Goal: Information Seeking & Learning: Compare options

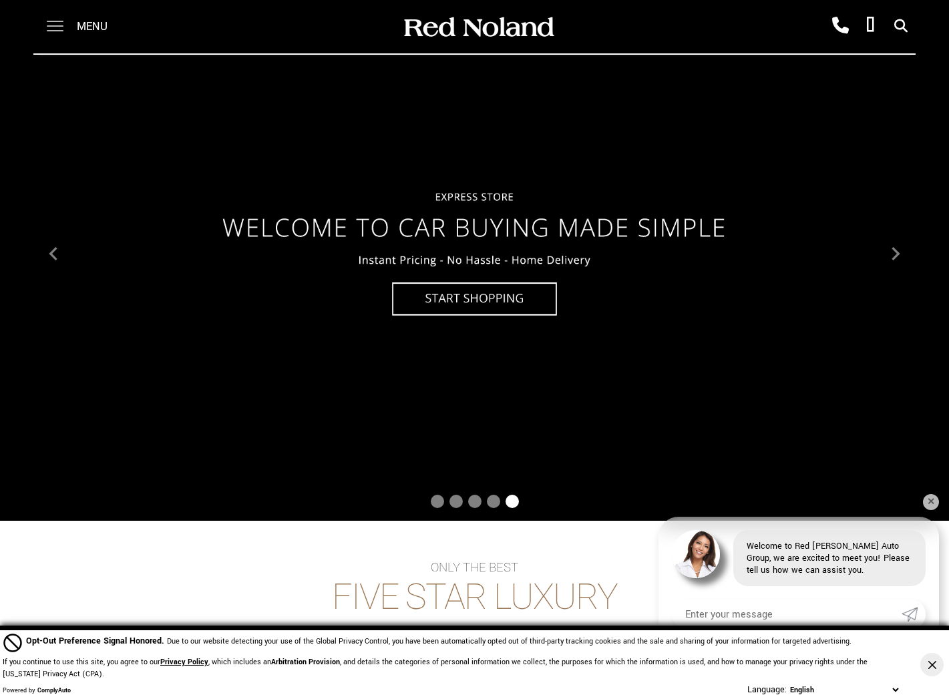
click at [57, 23] on span at bounding box center [55, 26] width 17 height 53
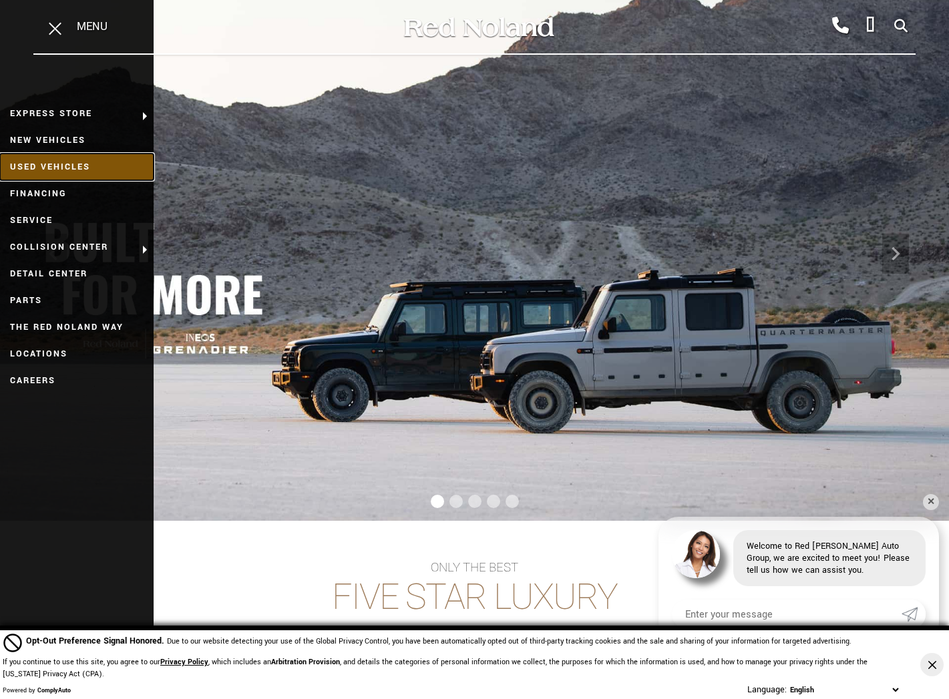
click at [57, 164] on link "Used Vehicles" at bounding box center [77, 167] width 154 height 27
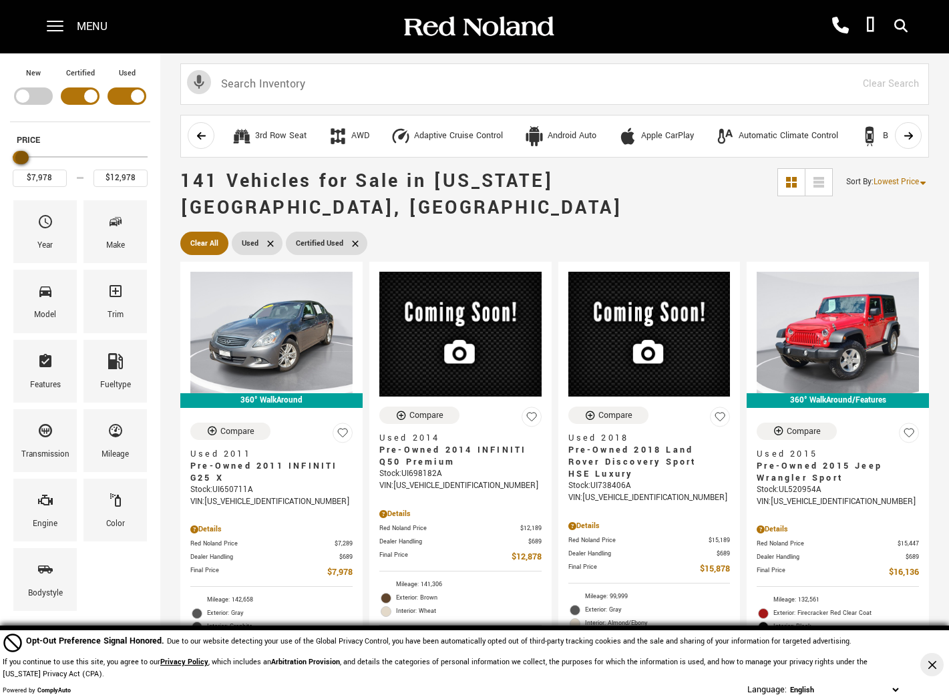
type input "$13,978"
drag, startPoint x: 140, startPoint y: 159, endPoint x: 22, endPoint y: 159, distance: 117.5
click at [22, 159] on div "Maximum Price" at bounding box center [23, 157] width 13 height 13
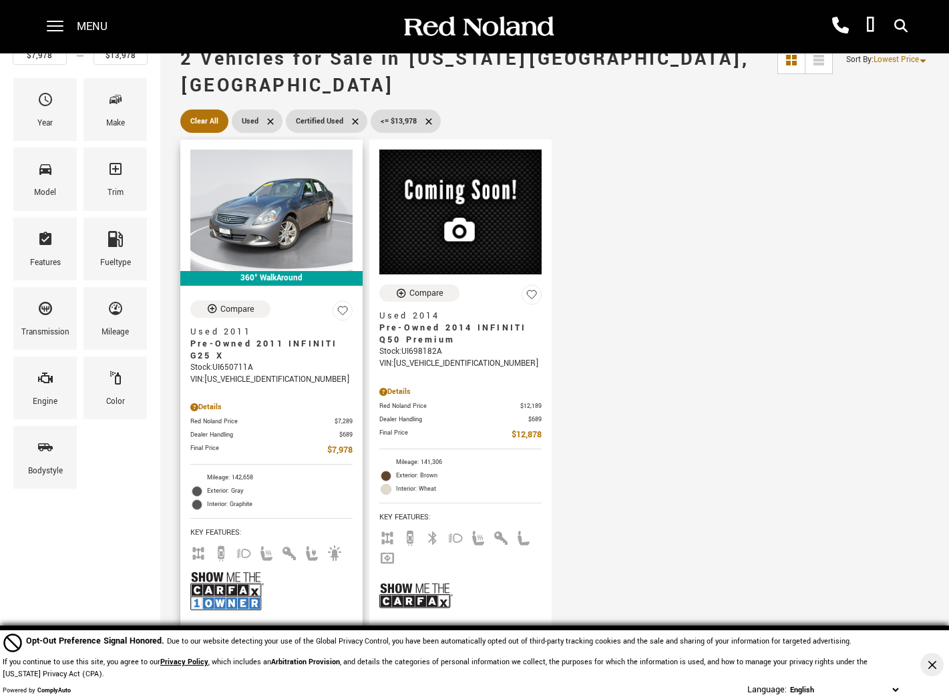
scroll to position [134, 0]
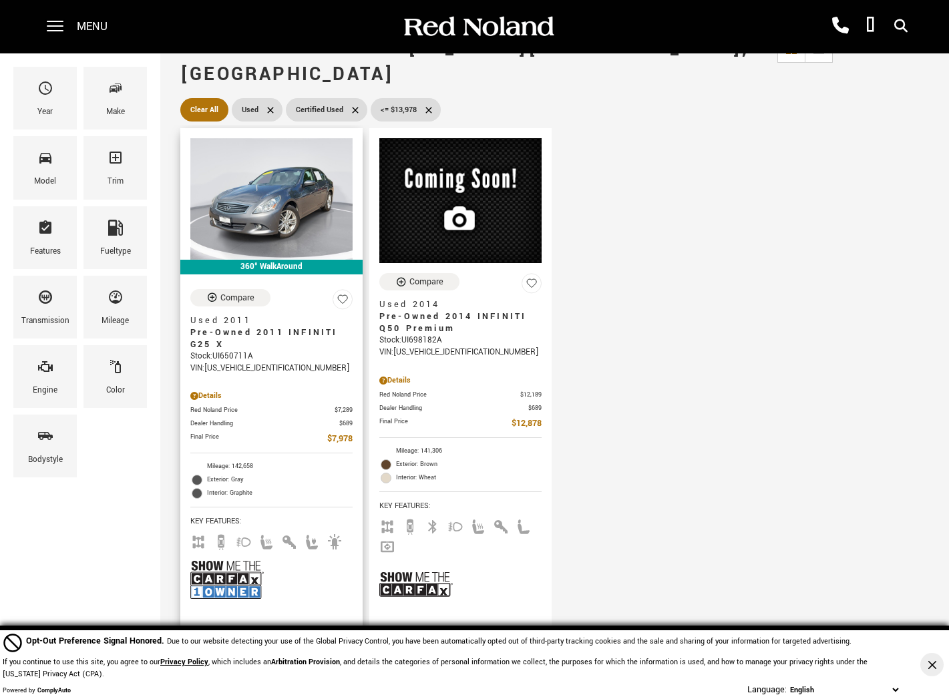
click at [214, 555] on img at bounding box center [226, 579] width 73 height 49
click at [260, 171] on img at bounding box center [271, 199] width 162 height 122
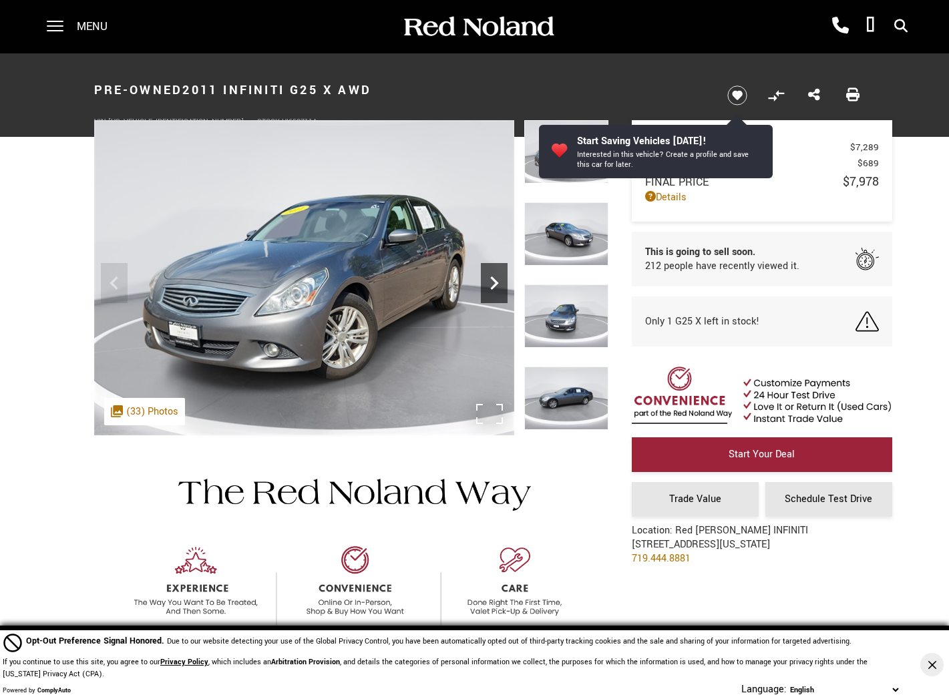
click at [497, 284] on icon "Next" at bounding box center [494, 282] width 8 height 13
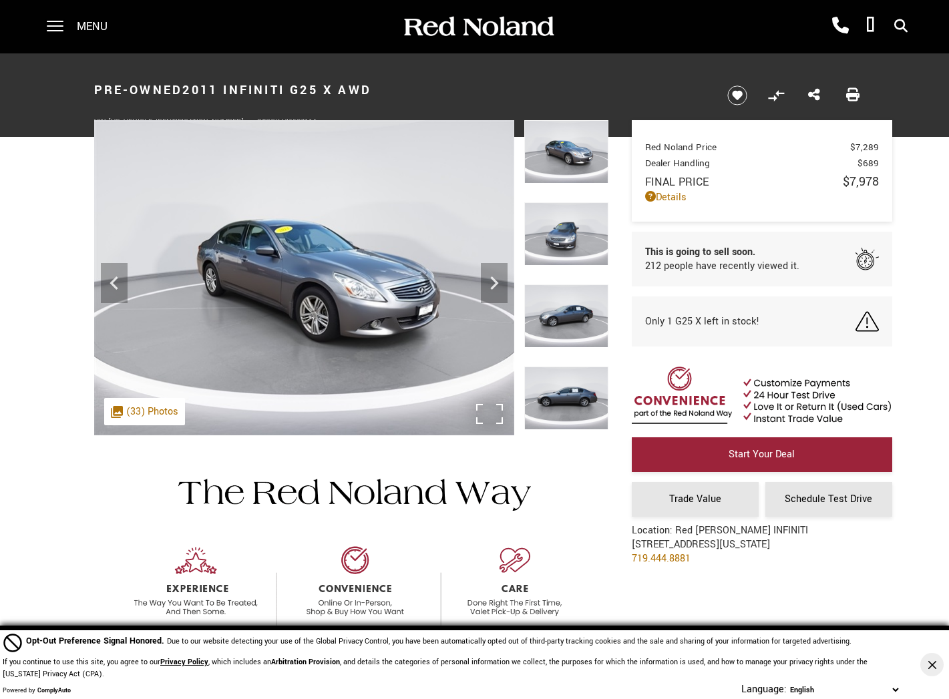
click at [343, 278] on img at bounding box center [304, 277] width 420 height 315
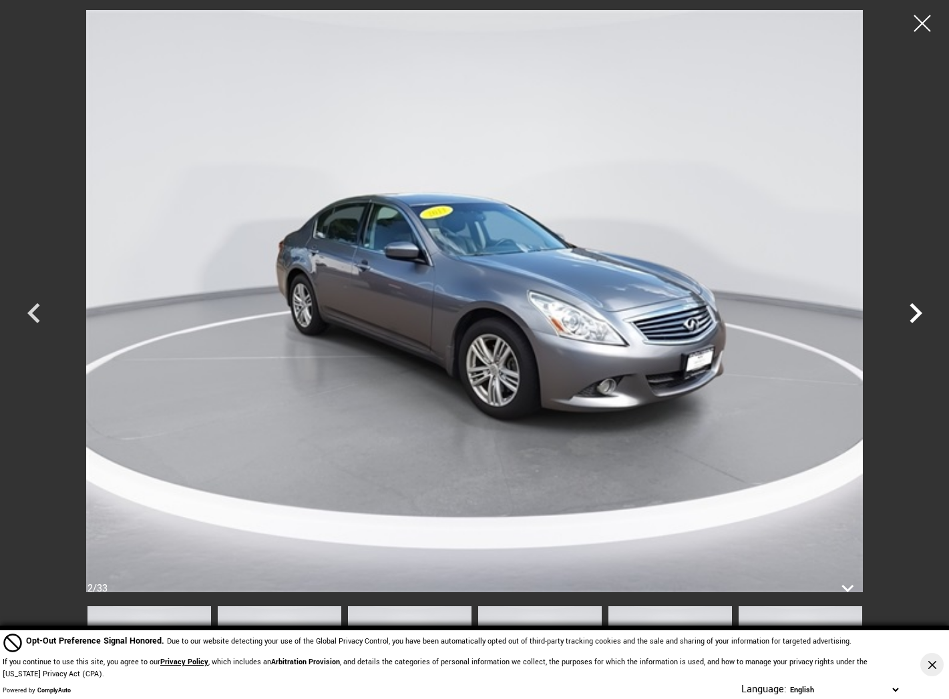
click at [917, 310] on icon "Next" at bounding box center [915, 313] width 13 height 20
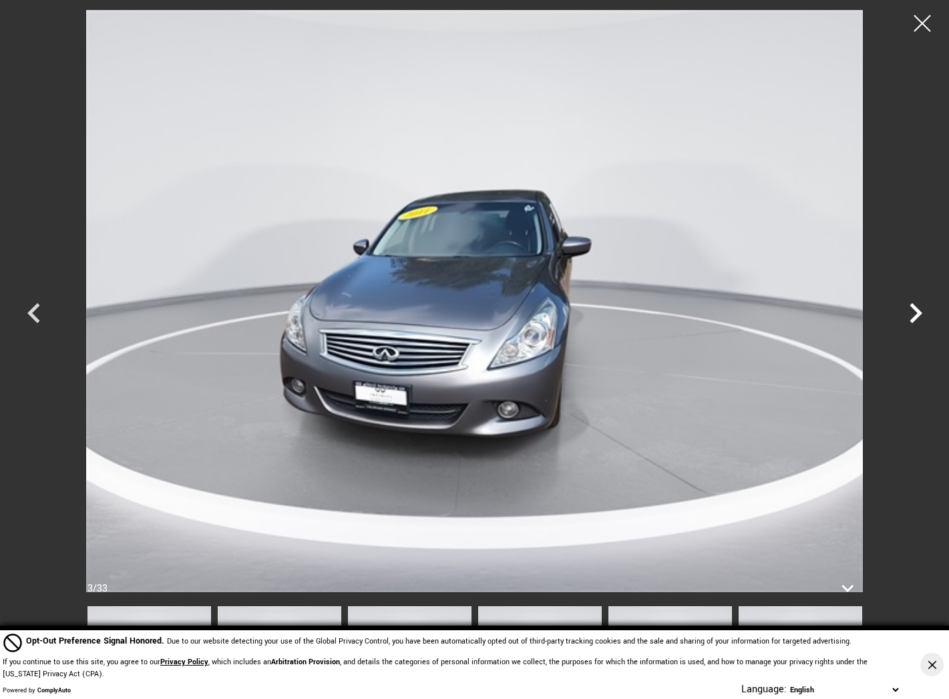
click at [917, 310] on icon "Next" at bounding box center [915, 313] width 13 height 20
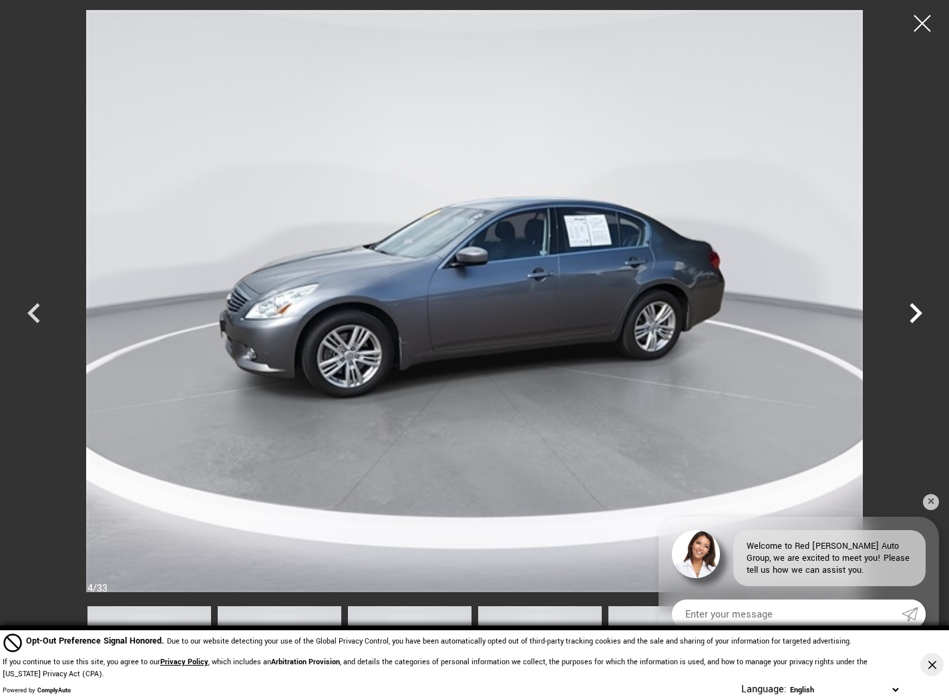
click at [917, 310] on icon "Next" at bounding box center [915, 313] width 13 height 20
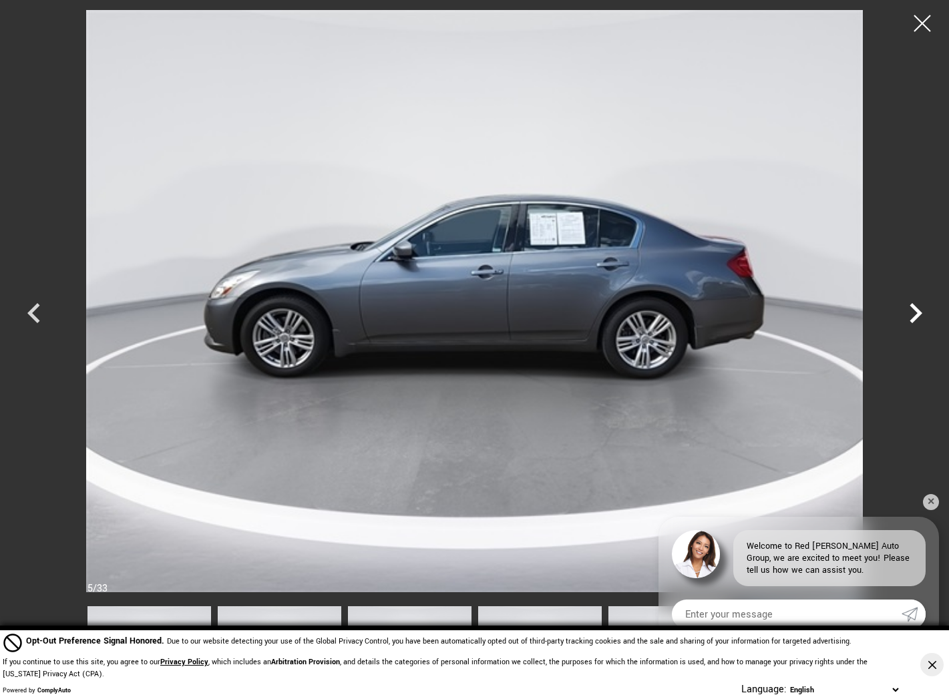
click at [917, 310] on icon "Next" at bounding box center [915, 313] width 13 height 20
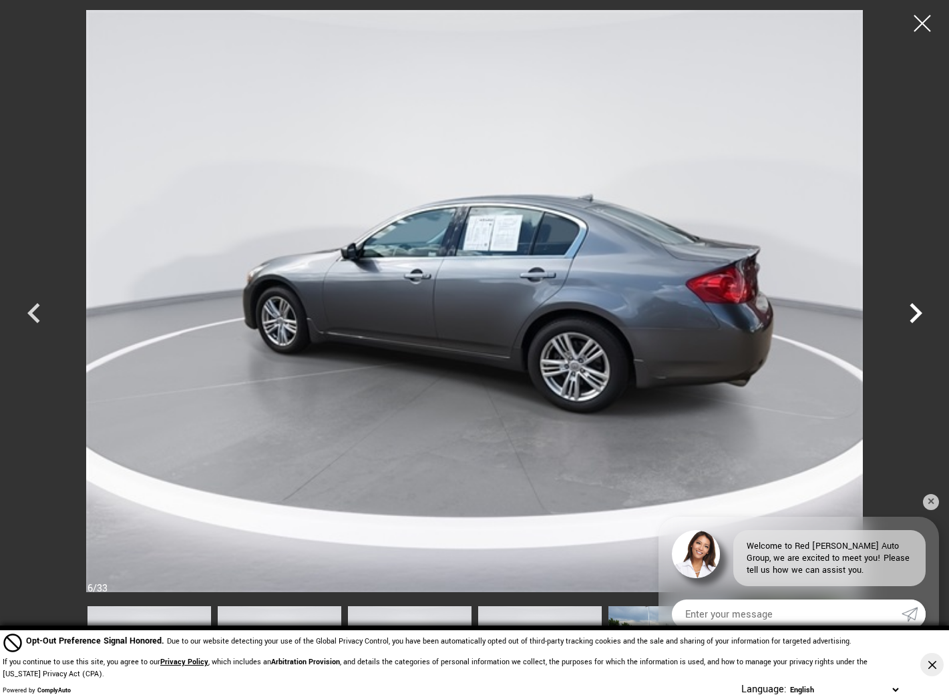
click at [917, 310] on icon "Next" at bounding box center [915, 313] width 13 height 20
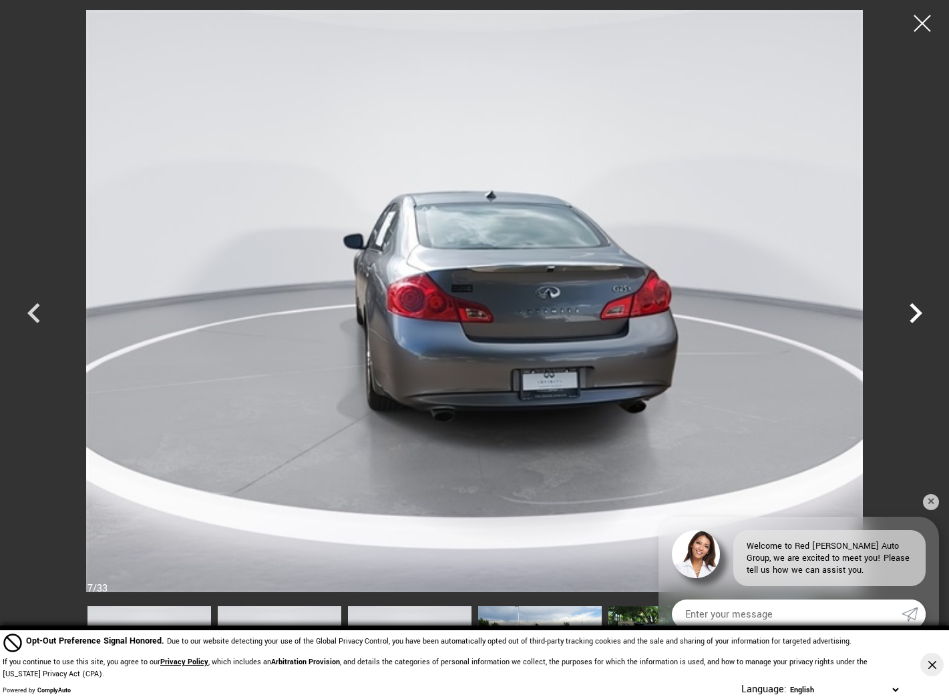
click at [917, 310] on icon "Next" at bounding box center [915, 313] width 13 height 20
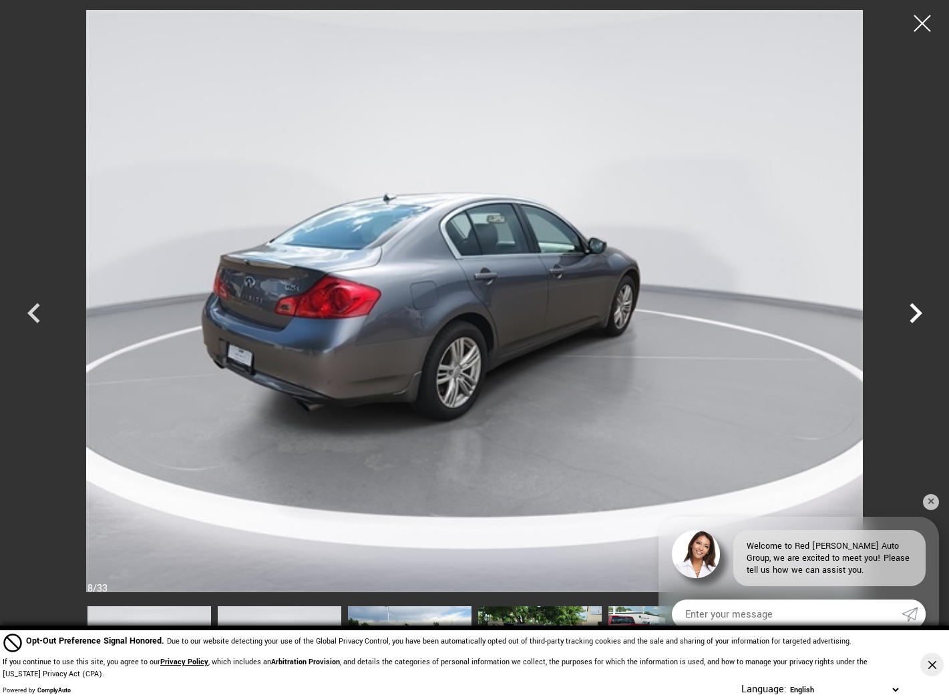
click at [917, 310] on icon "Next" at bounding box center [915, 313] width 13 height 20
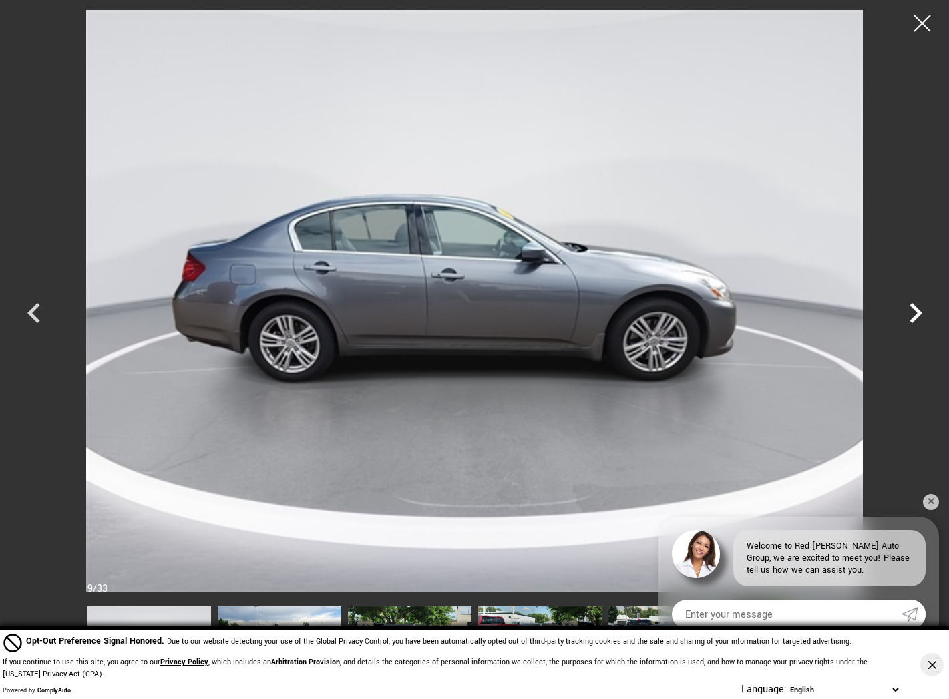
click at [917, 310] on icon "Next" at bounding box center [915, 313] width 13 height 20
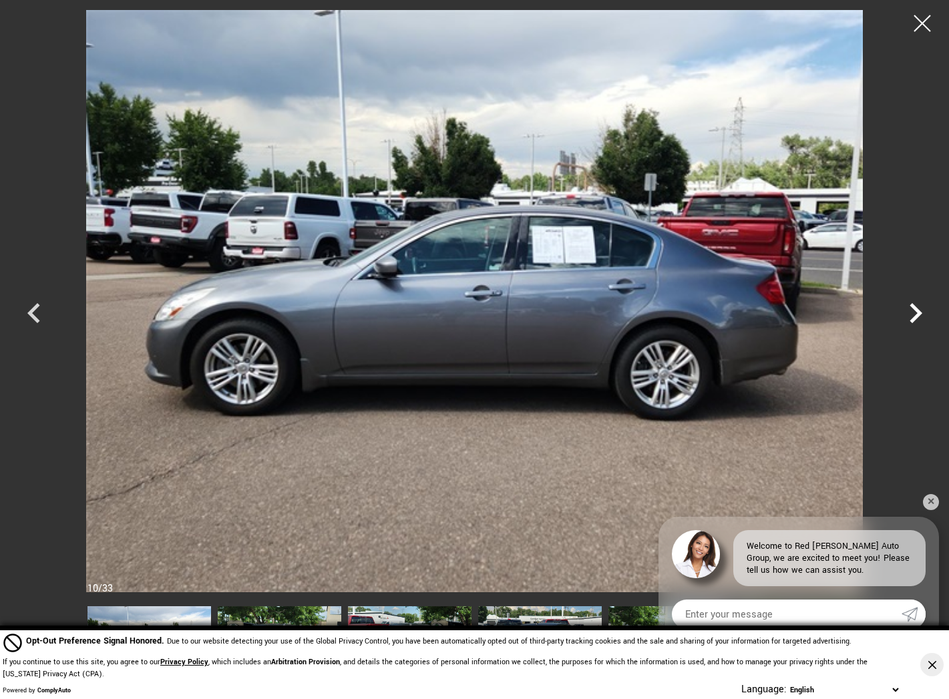
click at [917, 310] on icon "Next" at bounding box center [915, 313] width 13 height 20
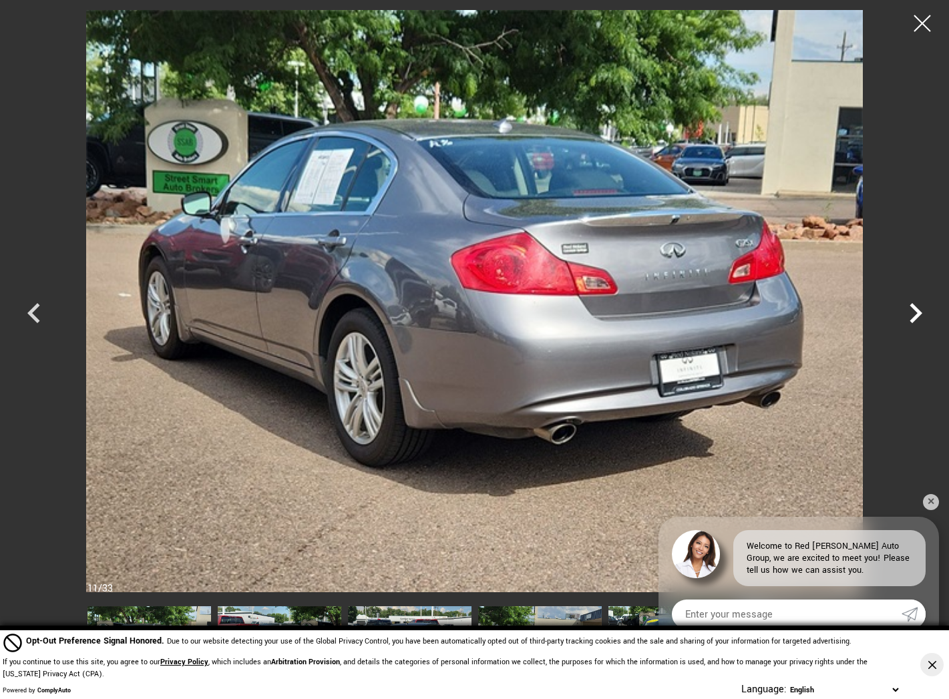
click at [917, 310] on icon "Next" at bounding box center [915, 313] width 13 height 20
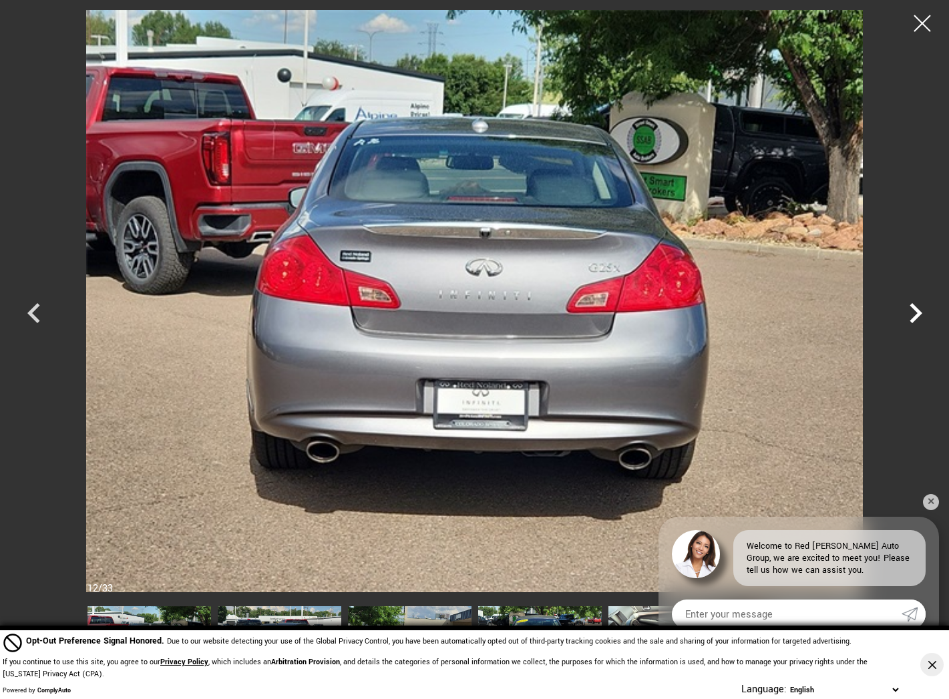
click at [917, 310] on icon "Next" at bounding box center [915, 313] width 13 height 20
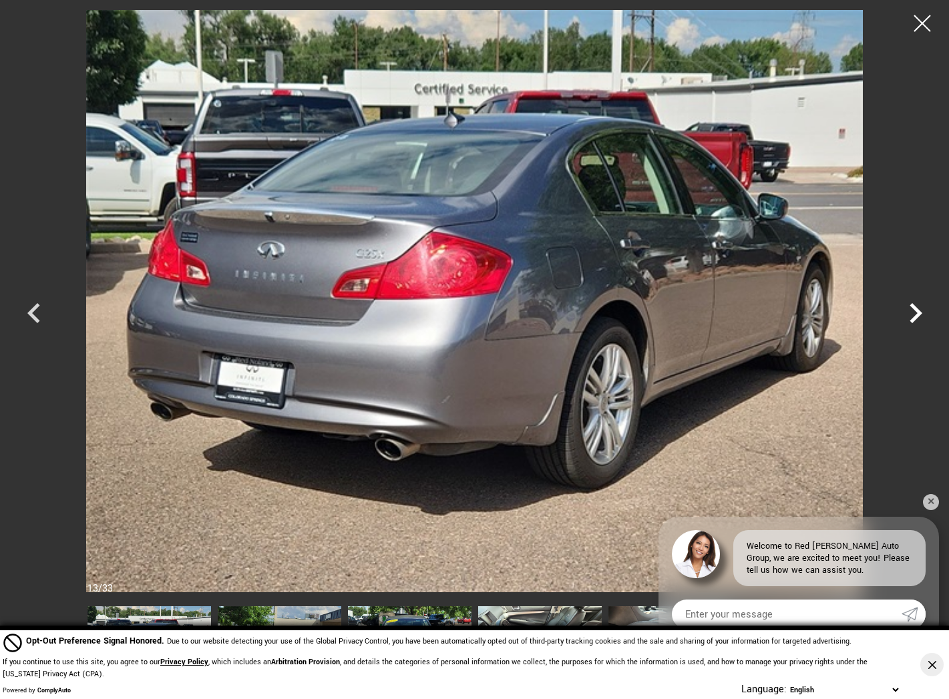
click at [917, 310] on icon "Next" at bounding box center [915, 313] width 13 height 20
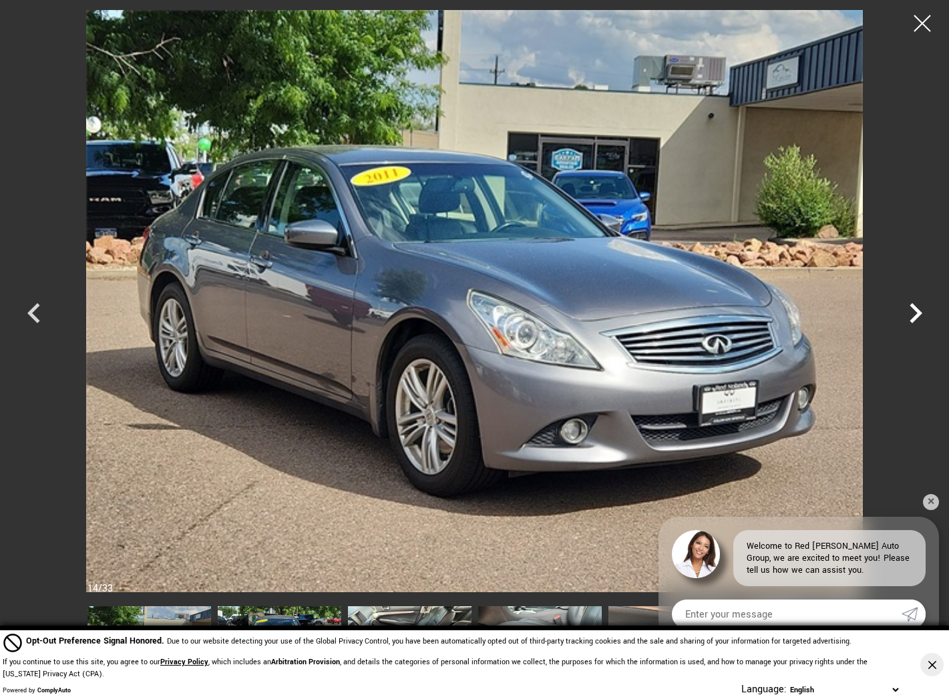
click at [917, 310] on icon "Next" at bounding box center [915, 313] width 13 height 20
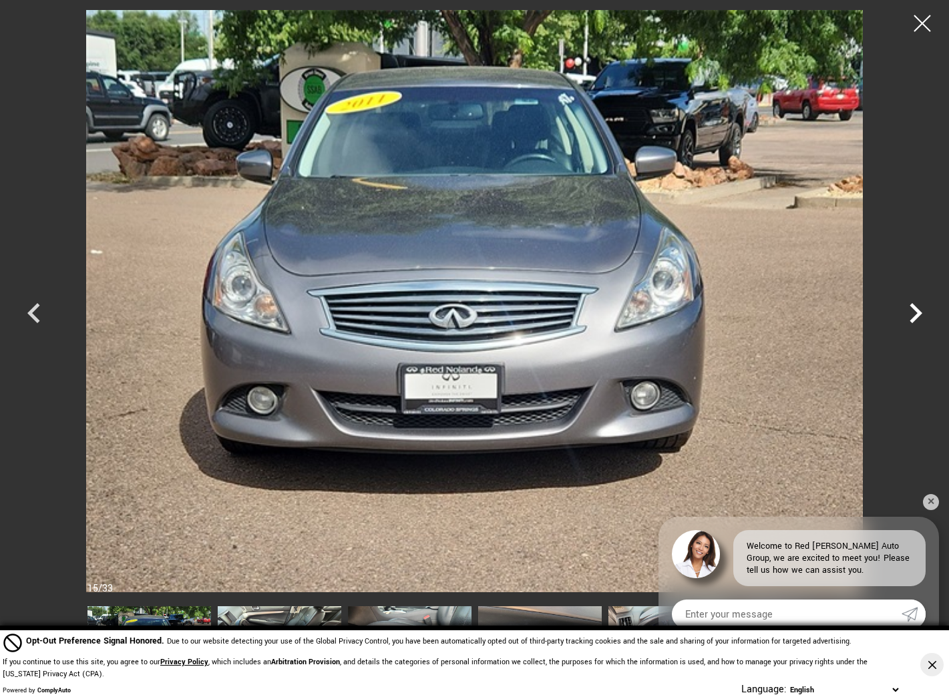
click at [917, 310] on icon "Next" at bounding box center [915, 313] width 13 height 20
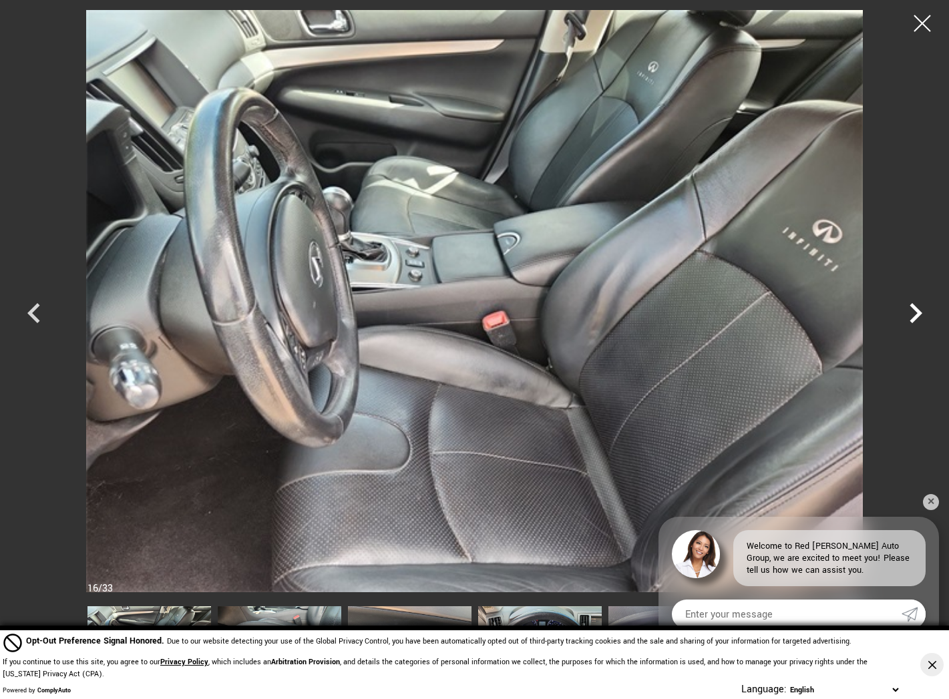
click at [917, 310] on icon "Next" at bounding box center [915, 313] width 13 height 20
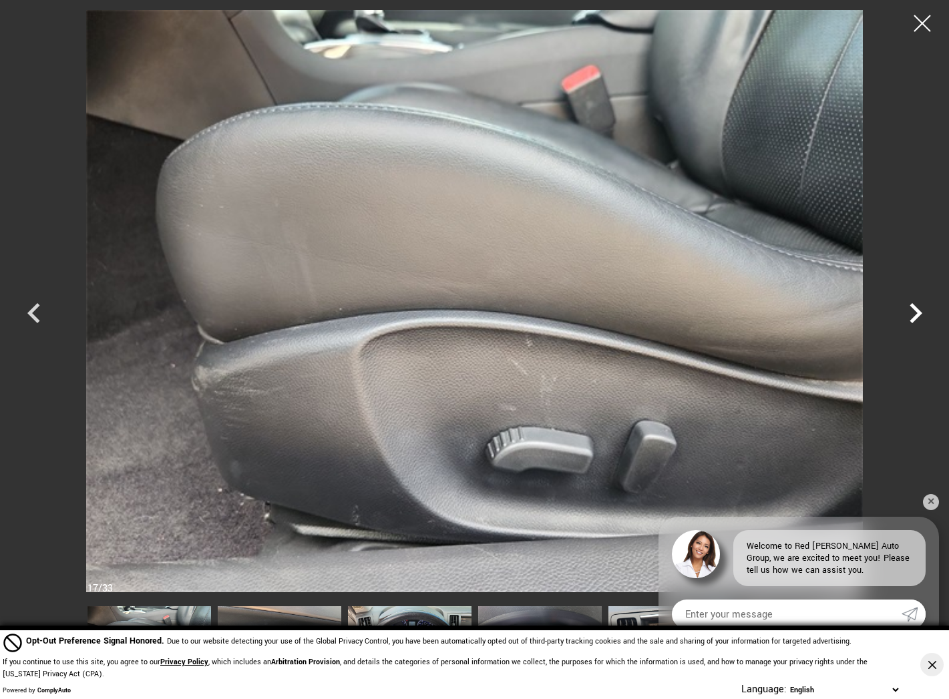
click at [917, 310] on icon "Next" at bounding box center [915, 313] width 13 height 20
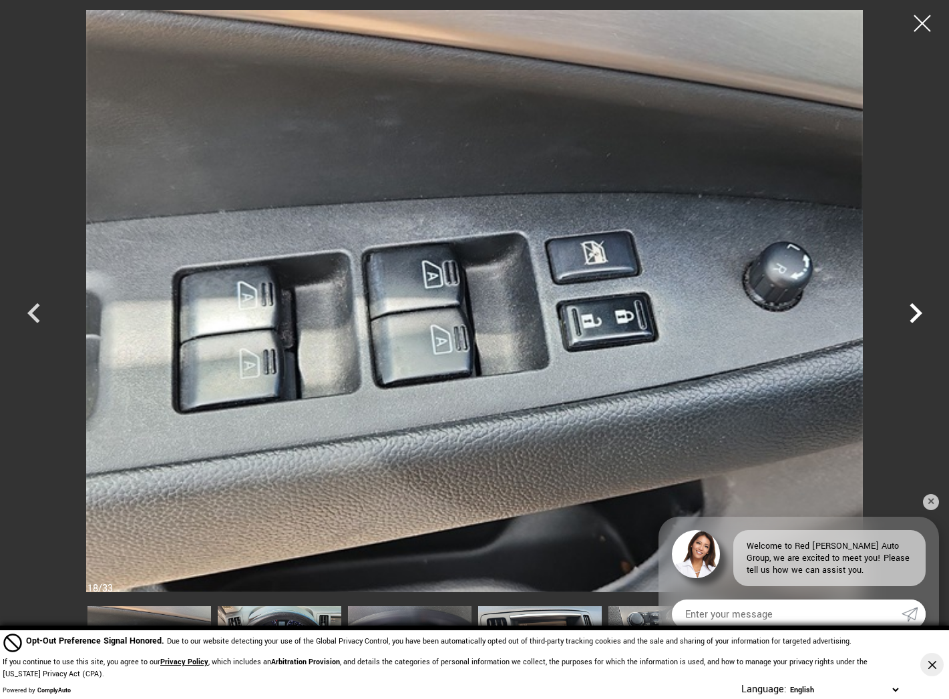
click at [917, 310] on icon "Next" at bounding box center [915, 313] width 13 height 20
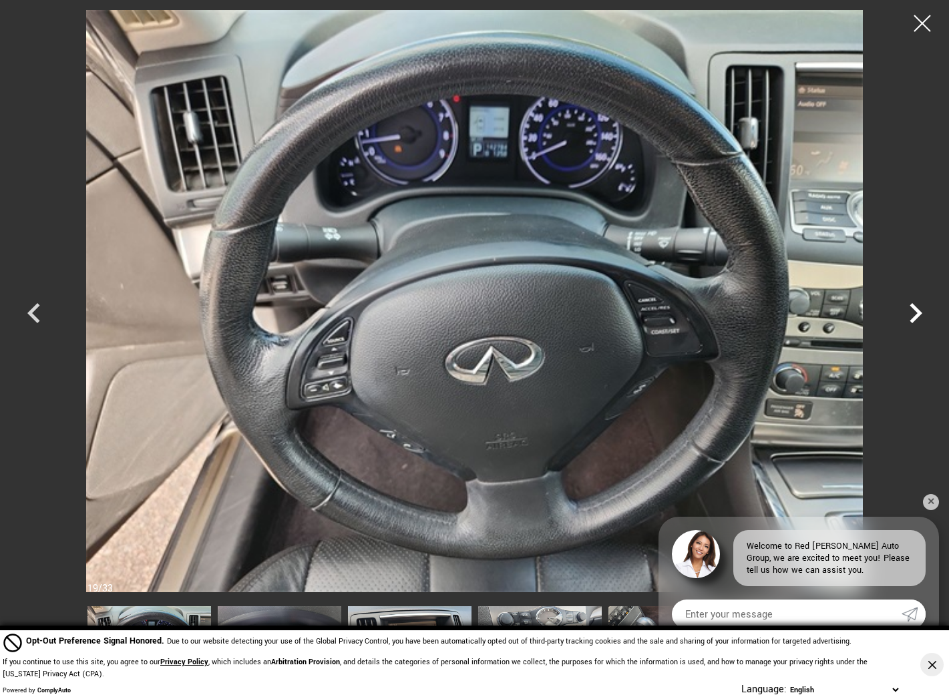
click at [917, 310] on icon "Next" at bounding box center [915, 313] width 13 height 20
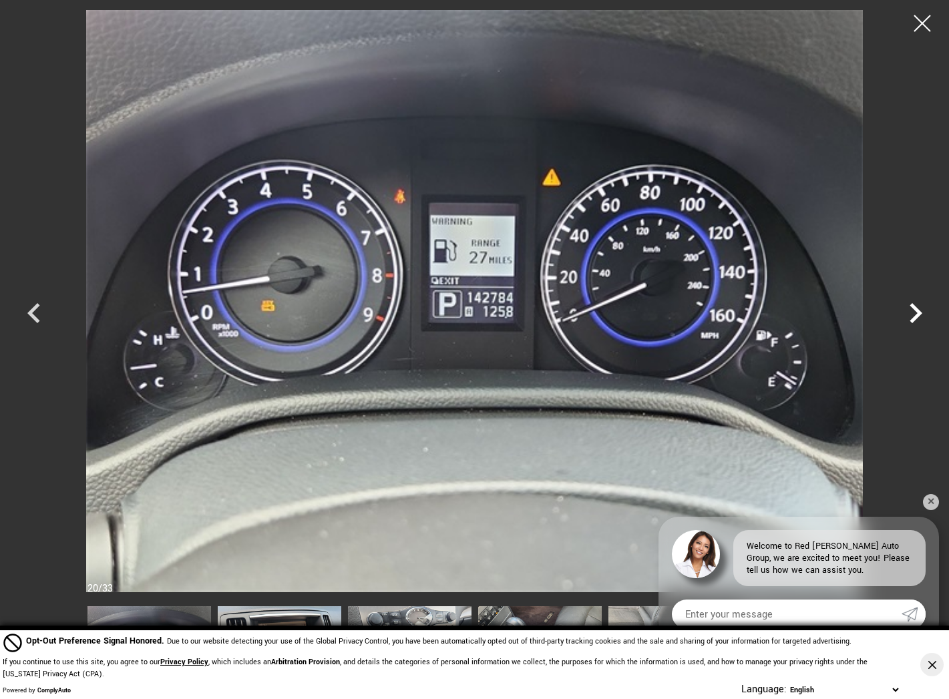
click at [917, 310] on icon "Next" at bounding box center [915, 313] width 13 height 20
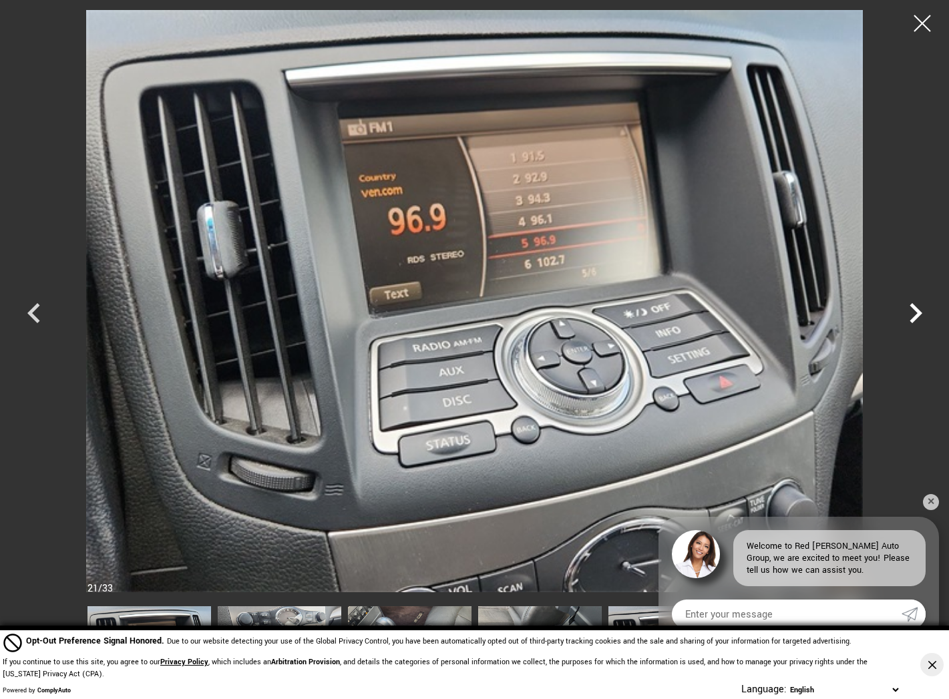
click at [917, 310] on icon "Next" at bounding box center [915, 313] width 13 height 20
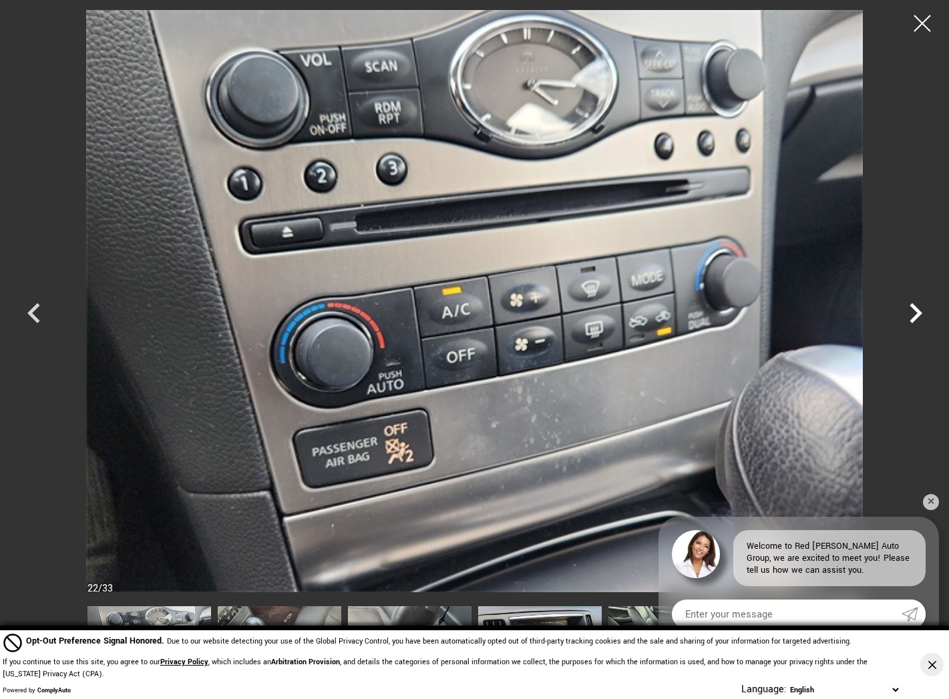
click at [917, 310] on icon "Next" at bounding box center [915, 313] width 13 height 20
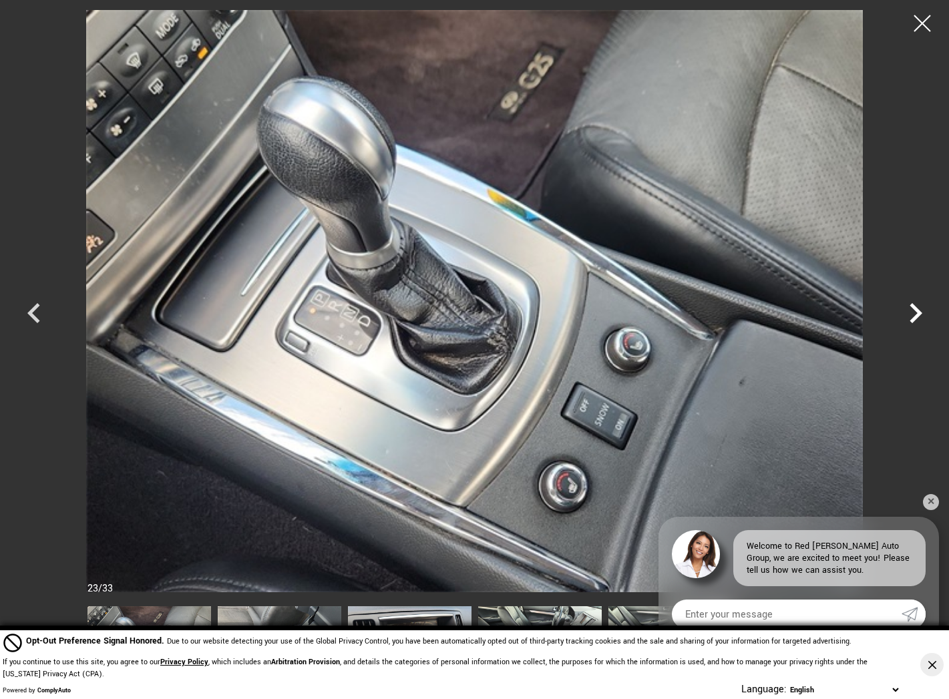
click at [917, 310] on icon "Next" at bounding box center [915, 313] width 13 height 20
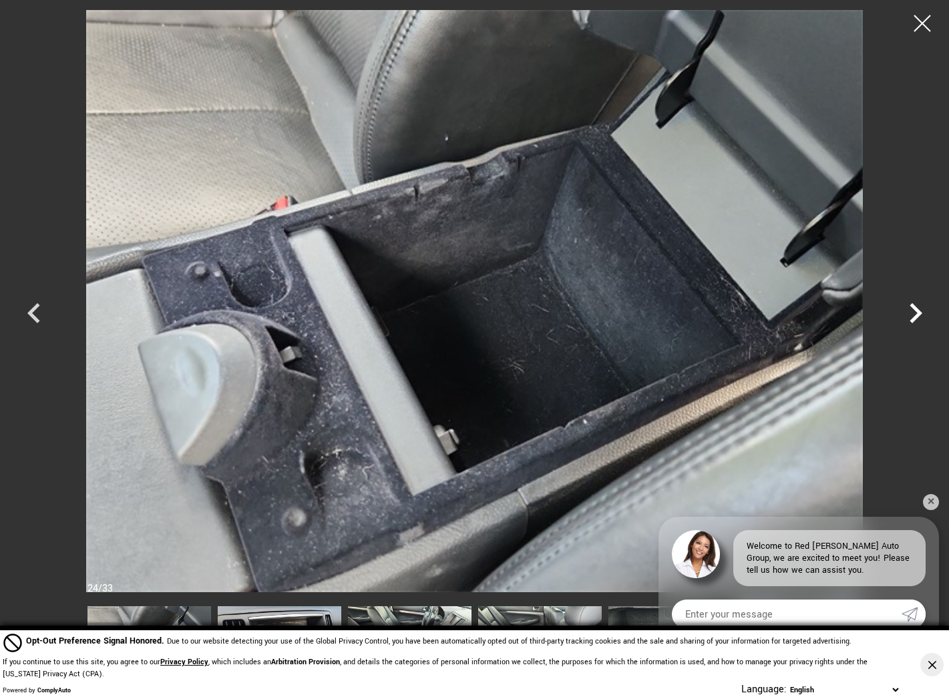
click at [917, 310] on icon "Next" at bounding box center [915, 313] width 13 height 20
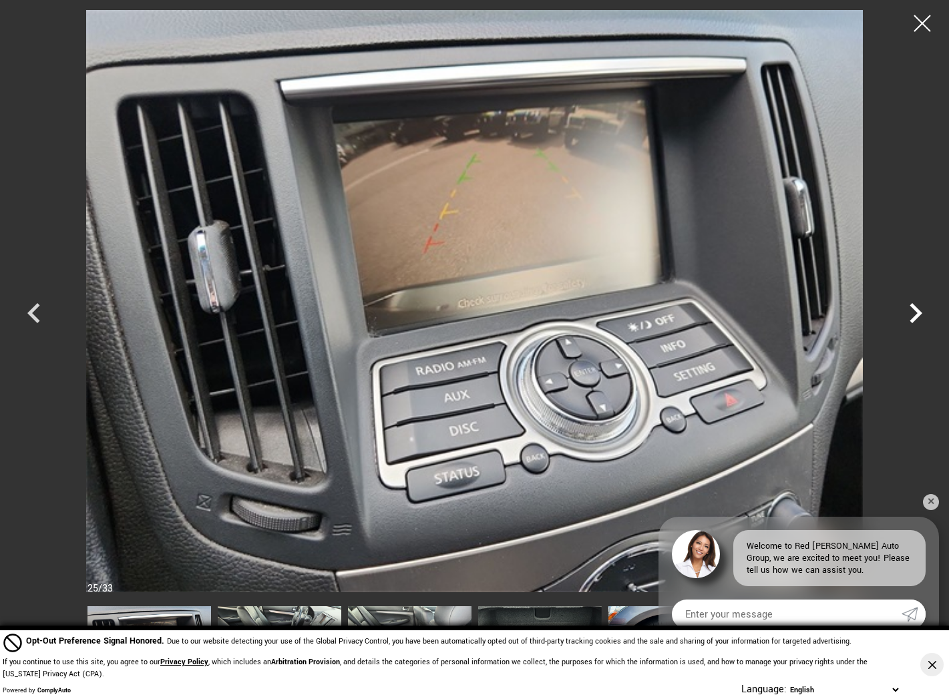
click at [917, 310] on icon "Next" at bounding box center [915, 313] width 13 height 20
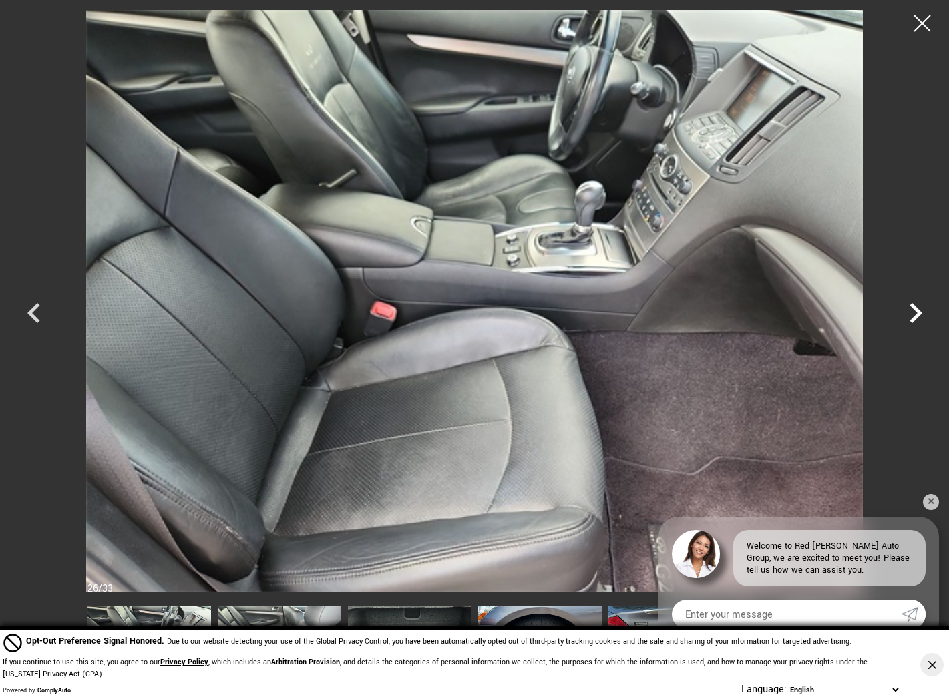
click at [917, 310] on icon "Next" at bounding box center [915, 313] width 13 height 20
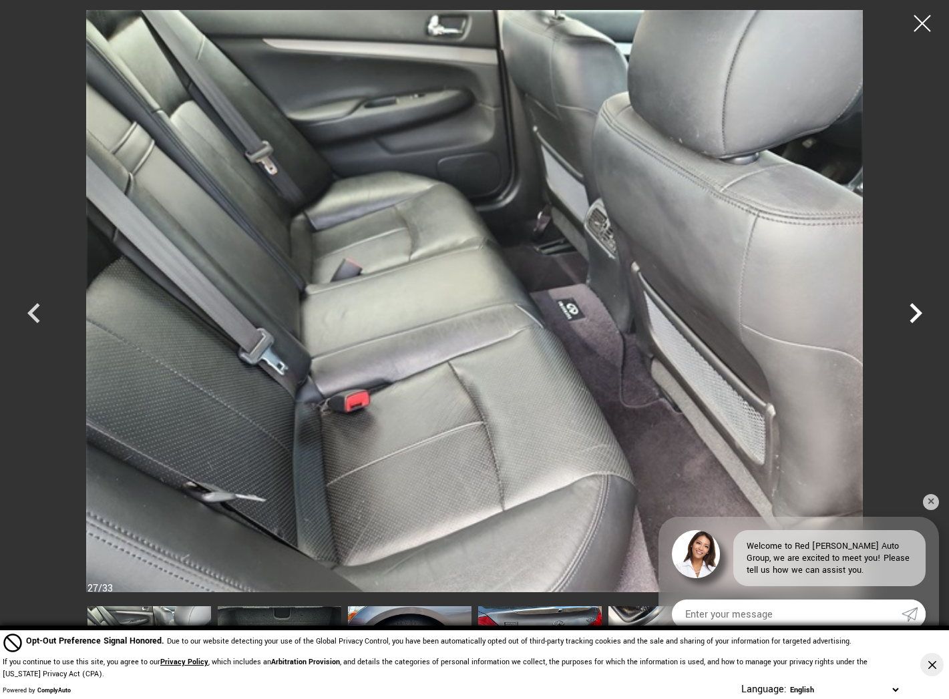
click at [917, 310] on icon "Next" at bounding box center [915, 313] width 13 height 20
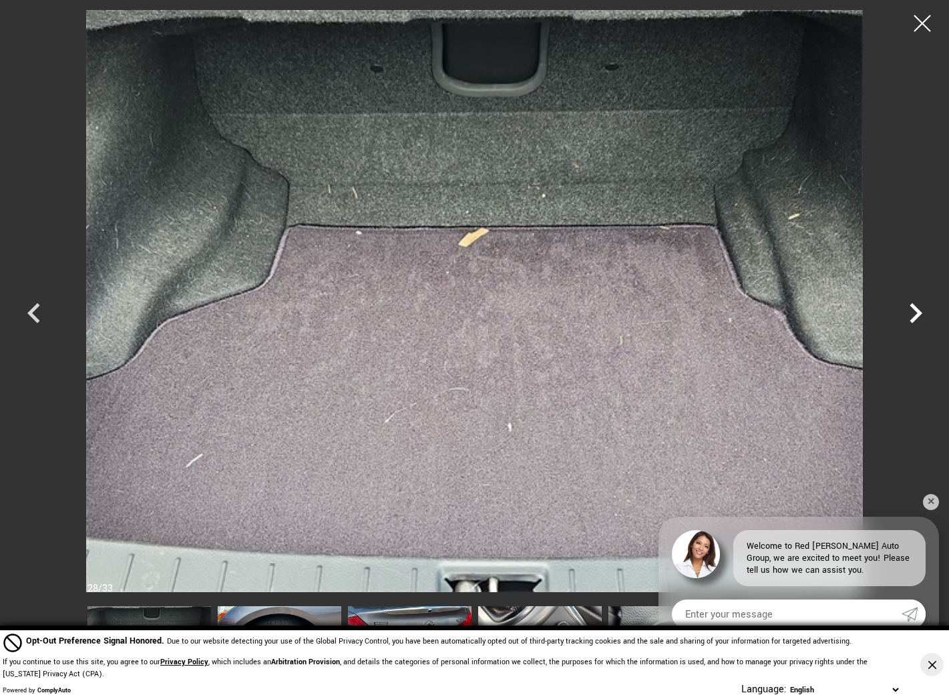
click at [917, 310] on icon "Next" at bounding box center [915, 313] width 13 height 20
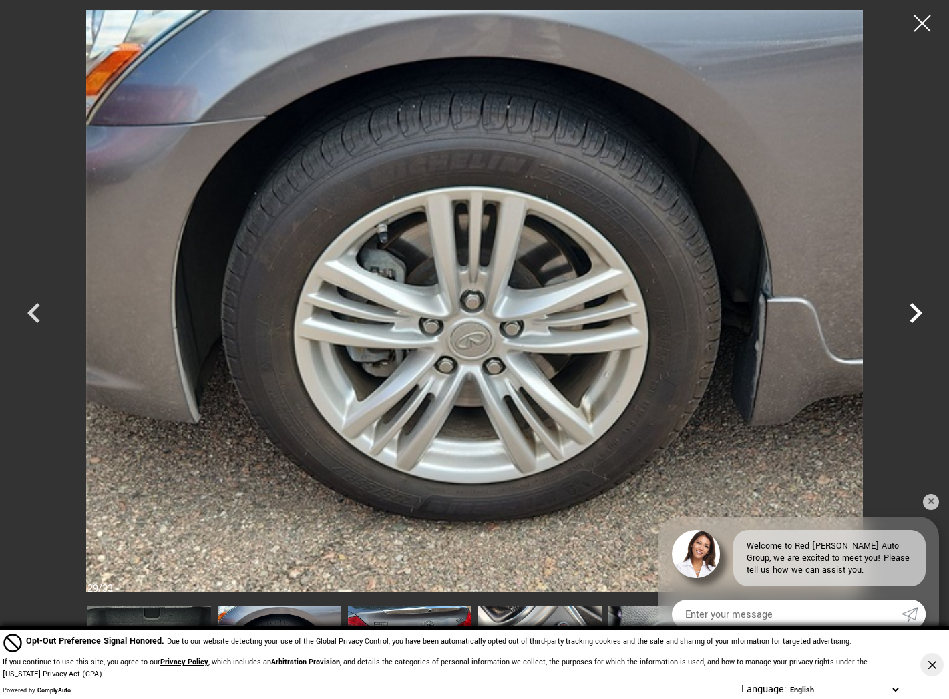
click at [917, 310] on icon "Next" at bounding box center [915, 313] width 13 height 20
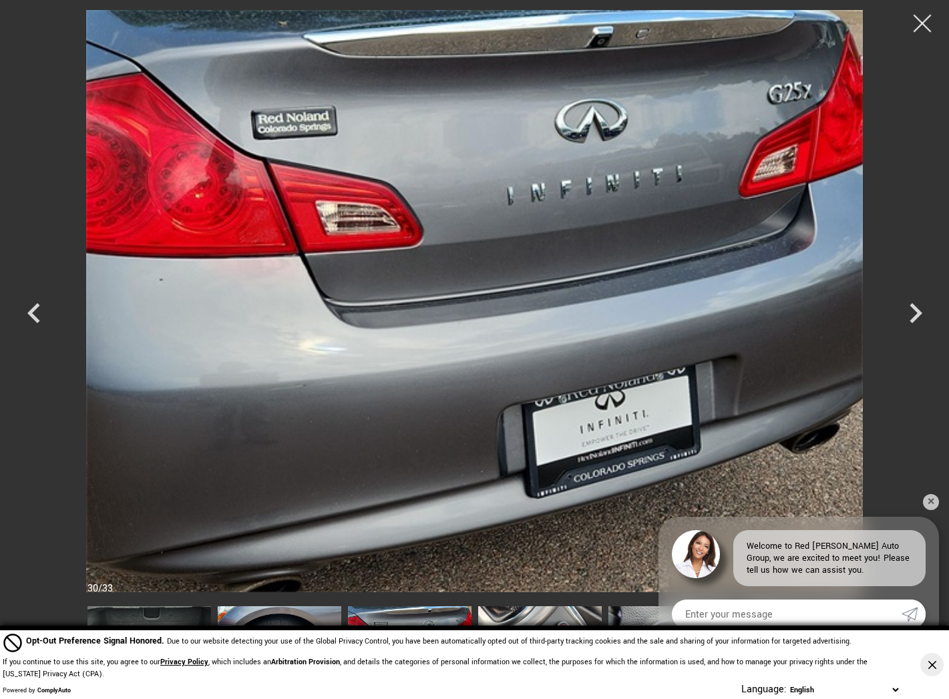
click at [921, 21] on div at bounding box center [922, 23] width 35 height 35
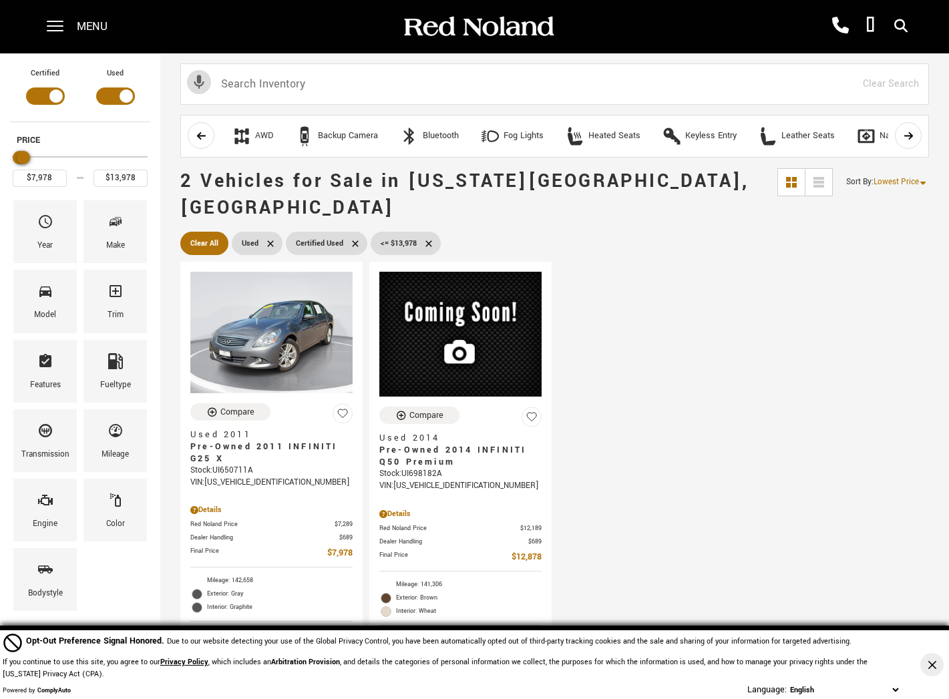
scroll to position [134, 0]
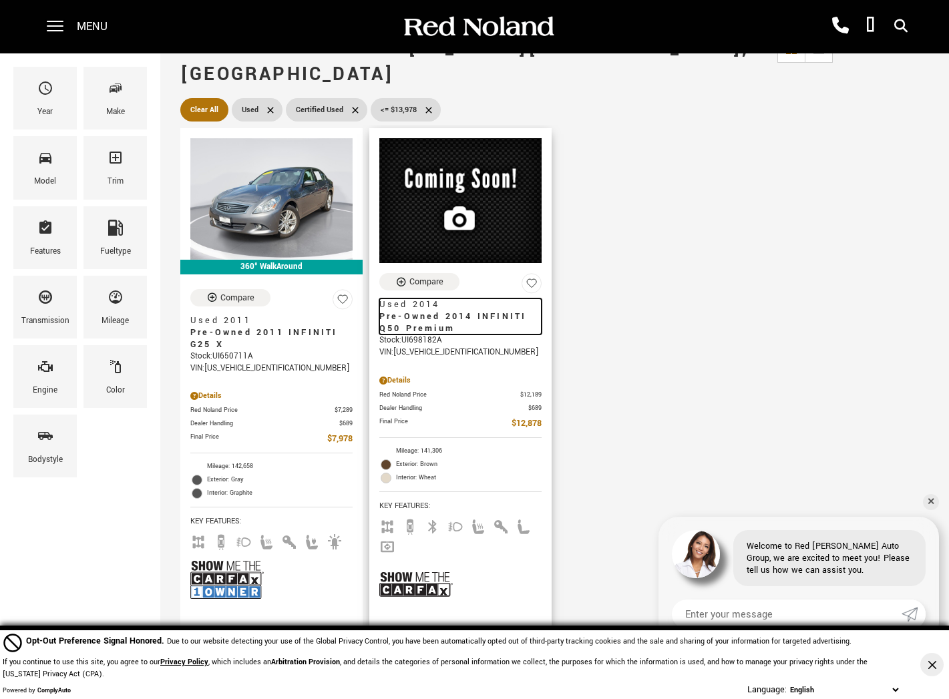
click at [426, 310] on span "Pre-Owned 2014 INFINITI Q50 Premium" at bounding box center [455, 322] width 152 height 24
